Goal: Information Seeking & Learning: Learn about a topic

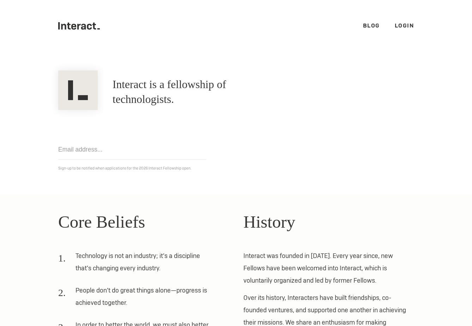
click at [214, 138] on div "Get notified Sign-up to be notified when applications for the 2026 Interact Fel…" at bounding box center [236, 141] width 370 height 62
click at [235, 167] on p "Sign-up to be notified when applications for the 2026 Interact Fellowship open." at bounding box center [236, 168] width 356 height 7
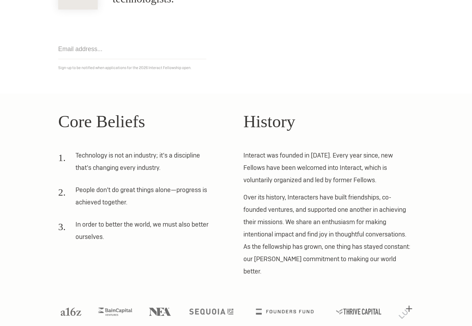
click at [273, 201] on p "Over its history, Interacters have built friendships, co-founded ventures, and …" at bounding box center [328, 234] width 170 height 86
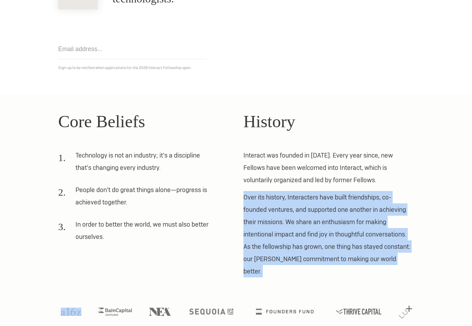
click at [273, 201] on p "Over its history, Interacters have built friendships, co-founded ventures, and …" at bounding box center [328, 234] width 170 height 86
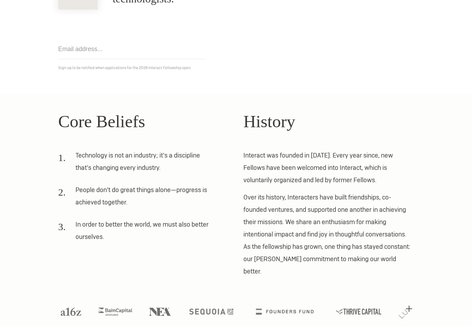
click at [298, 157] on p "Interact was founded in [DATE]. Every year since, new Fellows have been welcome…" at bounding box center [328, 167] width 170 height 37
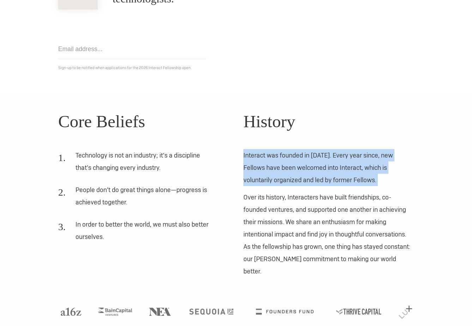
click at [298, 157] on p "Interact was founded in [DATE]. Every year since, new Fellows have been welcome…" at bounding box center [328, 167] width 170 height 37
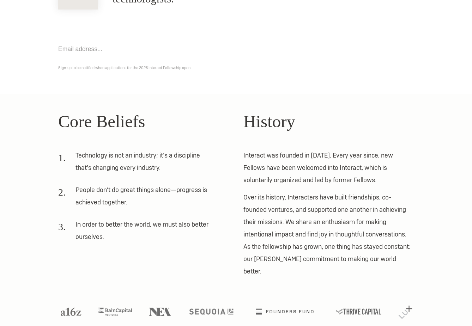
click at [319, 205] on p "Over its history, Interacters have built friendships, co-founded ventures, and …" at bounding box center [328, 234] width 170 height 86
click at [318, 205] on p "Over its history, Interacters have built friendships, co-founded ventures, and …" at bounding box center [328, 234] width 170 height 86
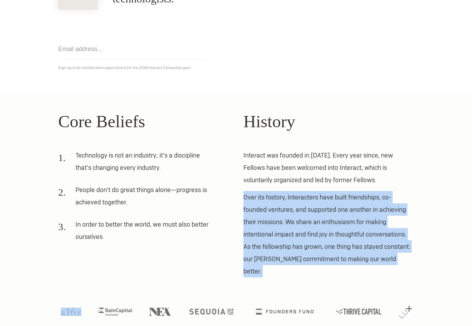
click at [318, 205] on p "Over its history, Interacters have built friendships, co-founded ventures, and …" at bounding box center [328, 234] width 170 height 86
